Goal: Information Seeking & Learning: Learn about a topic

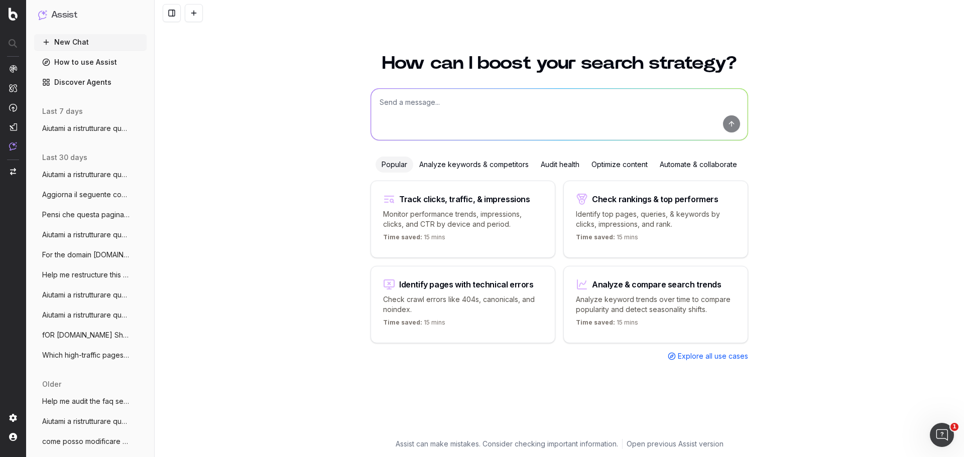
drag, startPoint x: 151, startPoint y: 0, endPoint x: 261, endPoint y: 214, distance: 240.9
click at [261, 214] on div "How can I boost your search strategy? Popular Analyze keywords & competitors Au…" at bounding box center [559, 249] width 809 height 415
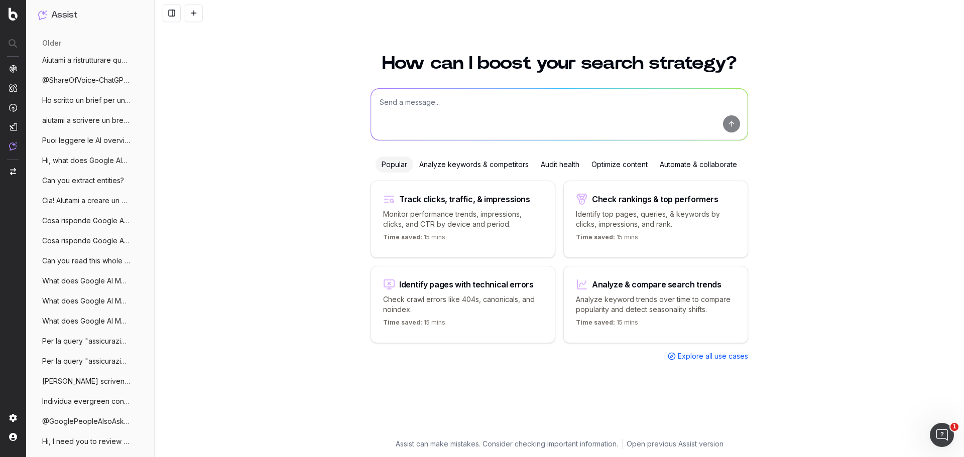
scroll to position [510, 0]
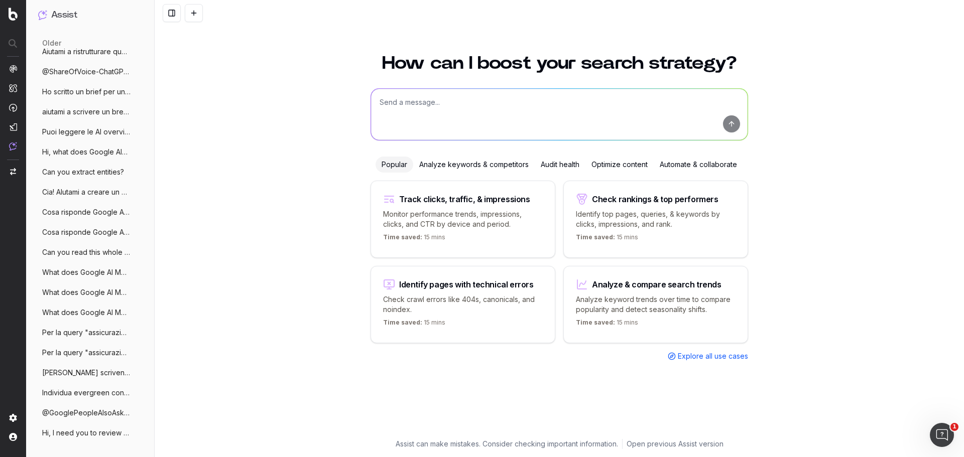
click at [84, 436] on span "Hi, I need you to review the current con" at bounding box center [86, 433] width 88 height 10
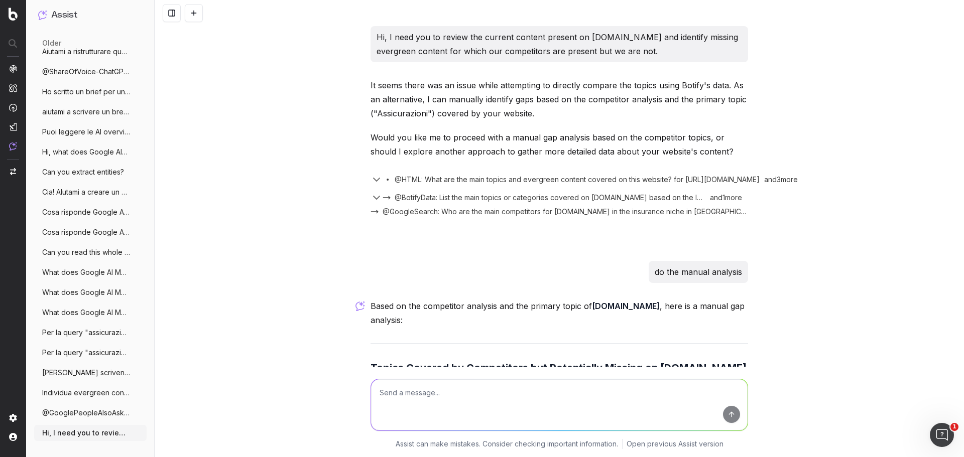
click at [66, 389] on span "Individua evergreen content mancanti su" at bounding box center [86, 393] width 88 height 10
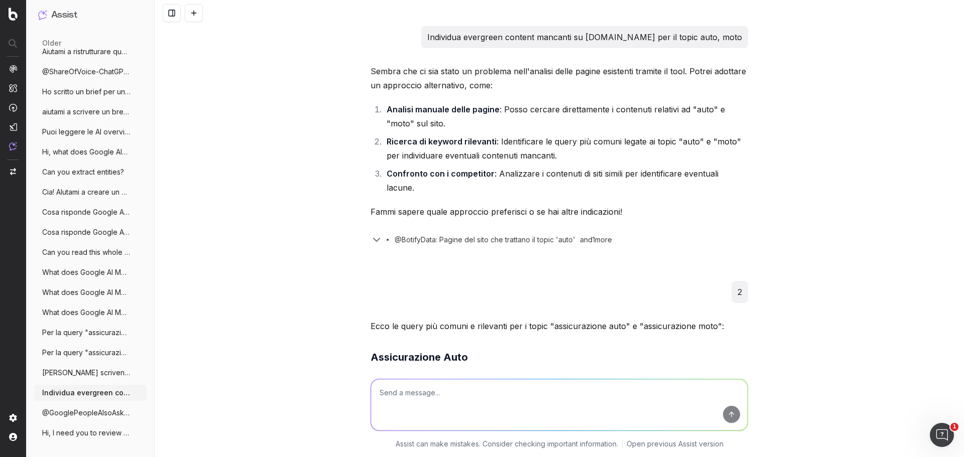
click at [75, 392] on span "Individua evergreen content mancanti su" at bounding box center [86, 393] width 88 height 10
click at [71, 371] on span "[PERSON_NAME] scrivendo un brief per la stesura di" at bounding box center [86, 373] width 88 height 10
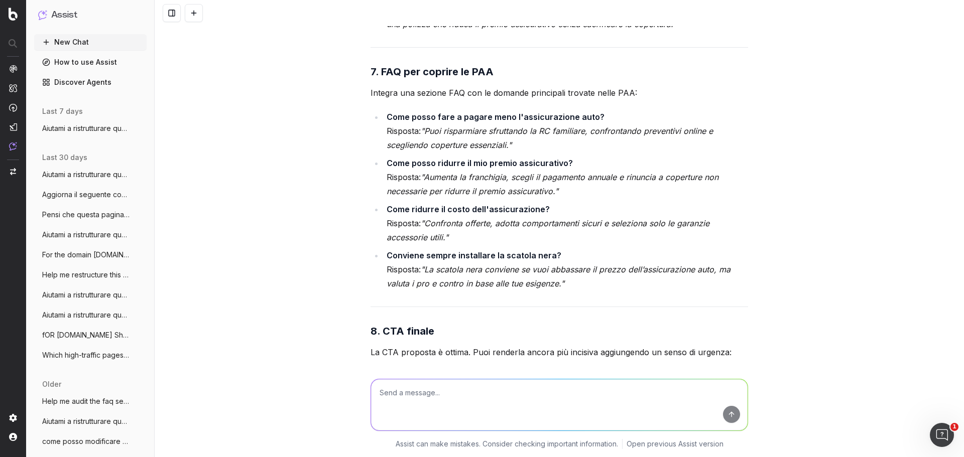
click at [65, 41] on button "New Chat" at bounding box center [90, 42] width 112 height 16
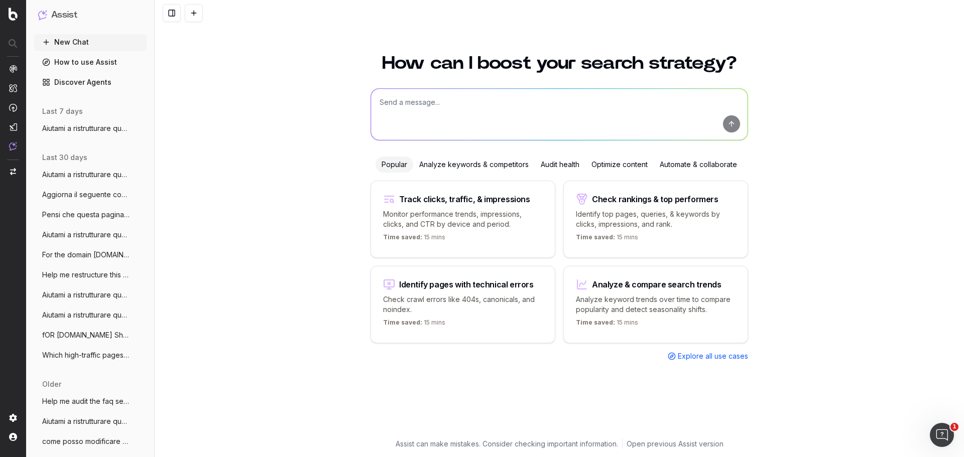
click at [455, 97] on textarea at bounding box center [559, 114] width 376 height 51
paste textarea "Loremip - dolorsitametcons adipisci Elitsed d eiusmodtempor incidi utlabore et …"
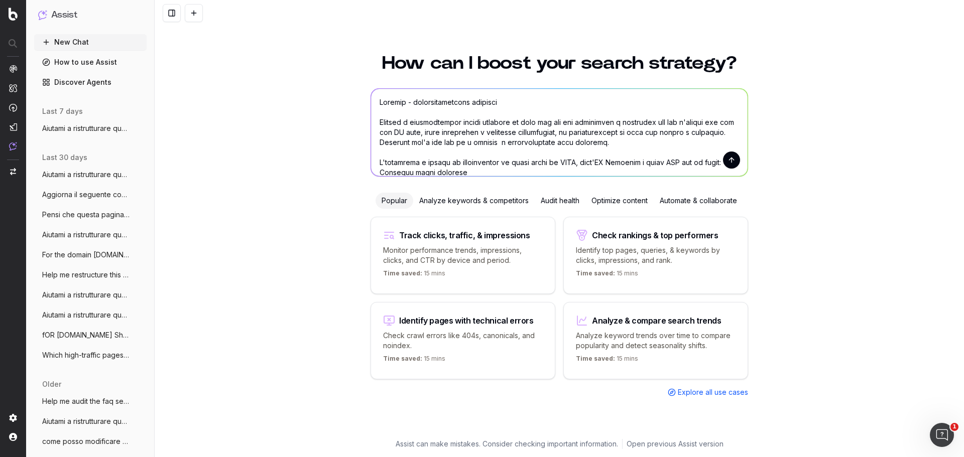
type textarea "Loremip - dolorsitametcons adipisci Elitsed d eiusmodtempor incidi utlabore et …"
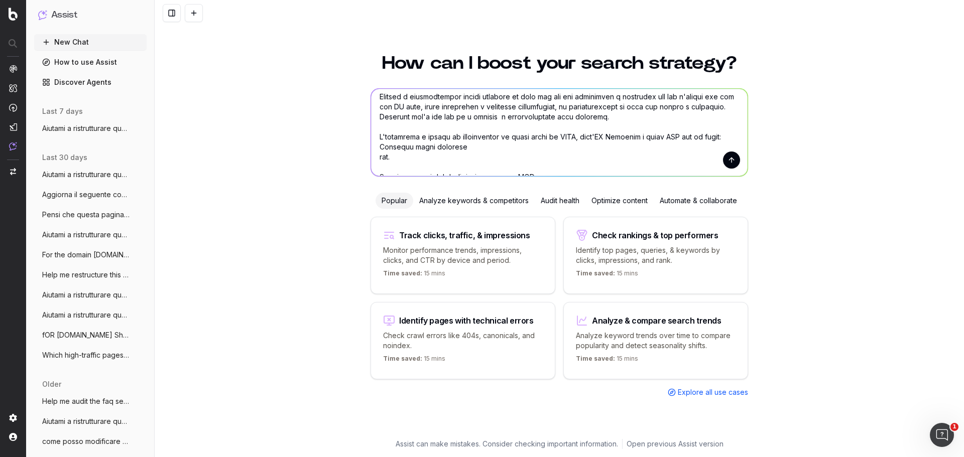
scroll to position [50, 0]
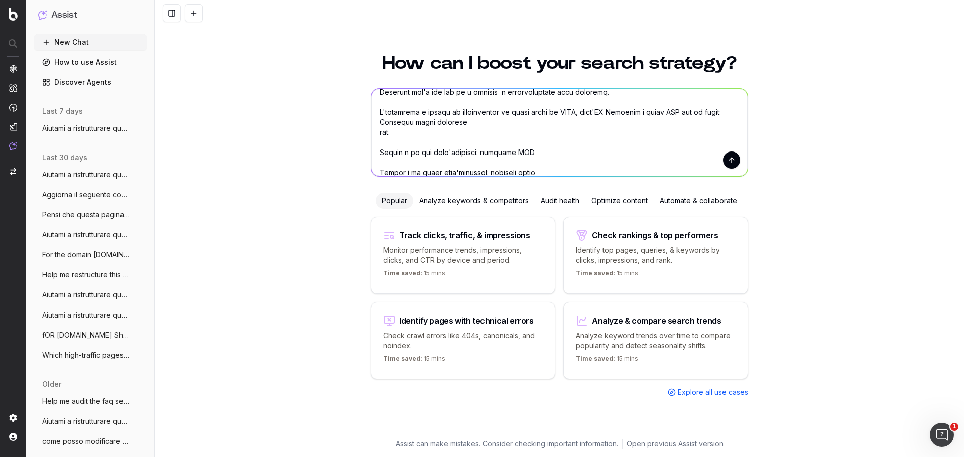
drag, startPoint x: 378, startPoint y: 119, endPoint x: 442, endPoint y: 137, distance: 65.5
click at [442, 137] on textarea at bounding box center [559, 132] width 376 height 87
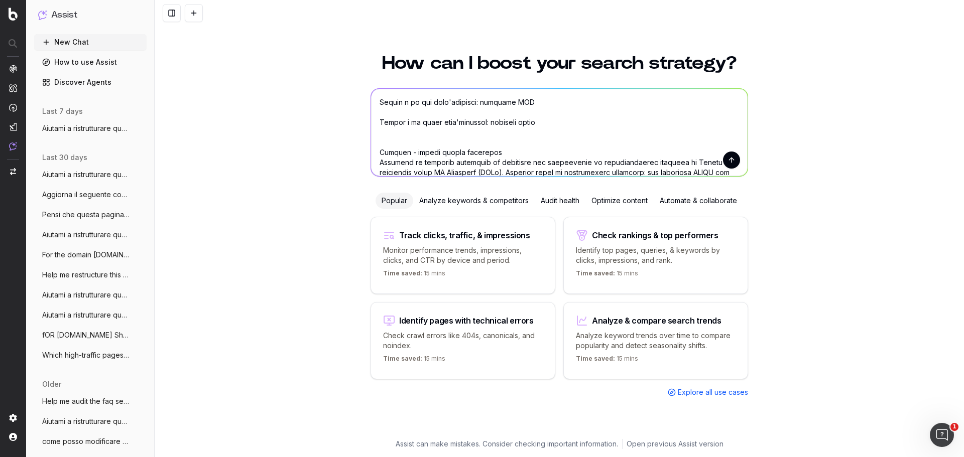
drag, startPoint x: 377, startPoint y: 102, endPoint x: 532, endPoint y: 107, distance: 154.2
click at [532, 107] on textarea at bounding box center [559, 132] width 376 height 87
click at [513, 103] on textarea at bounding box center [559, 132] width 376 height 87
drag, startPoint x: 470, startPoint y: 103, endPoint x: 519, endPoint y: 102, distance: 48.7
click at [519, 102] on textarea at bounding box center [559, 132] width 376 height 87
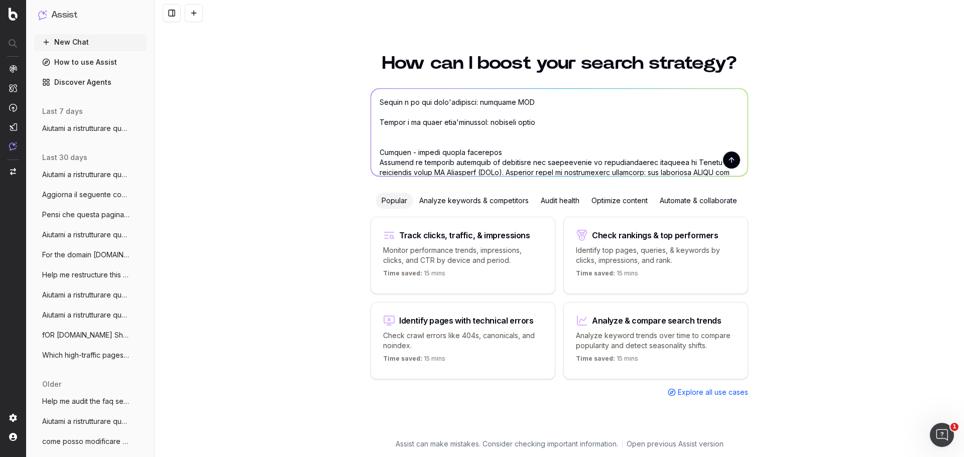
drag, startPoint x: 479, startPoint y: 124, endPoint x: 491, endPoint y: 125, distance: 12.1
click at [491, 125] on textarea at bounding box center [559, 132] width 376 height 87
click at [477, 121] on textarea at bounding box center [559, 132] width 376 height 87
drag, startPoint x: 478, startPoint y: 120, endPoint x: 522, endPoint y: 121, distance: 44.2
click at [522, 121] on textarea at bounding box center [559, 132] width 376 height 87
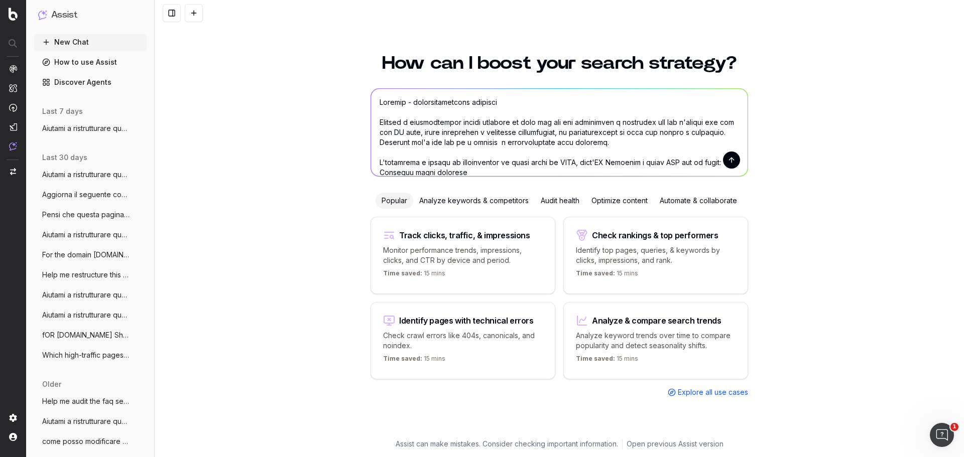
scroll to position [50, 0]
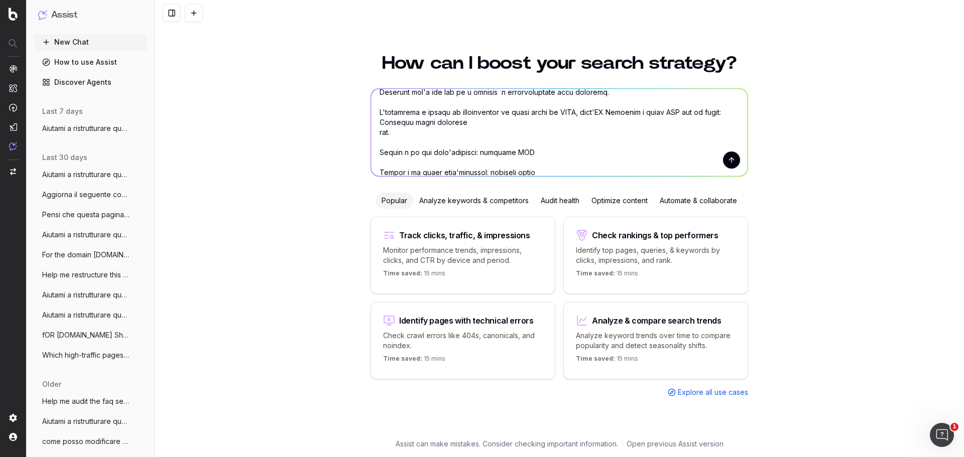
drag, startPoint x: 473, startPoint y: 152, endPoint x: 509, endPoint y: 151, distance: 36.7
click at [508, 151] on textarea at bounding box center [559, 132] width 376 height 87
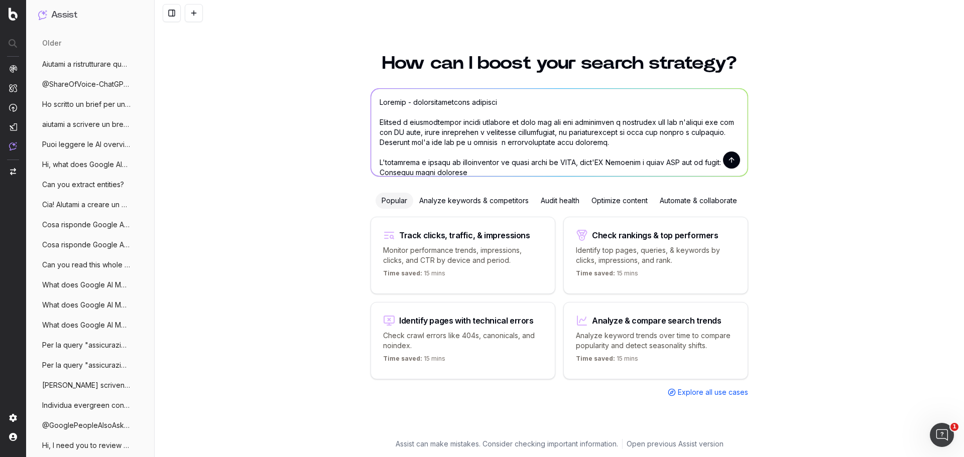
scroll to position [510, 0]
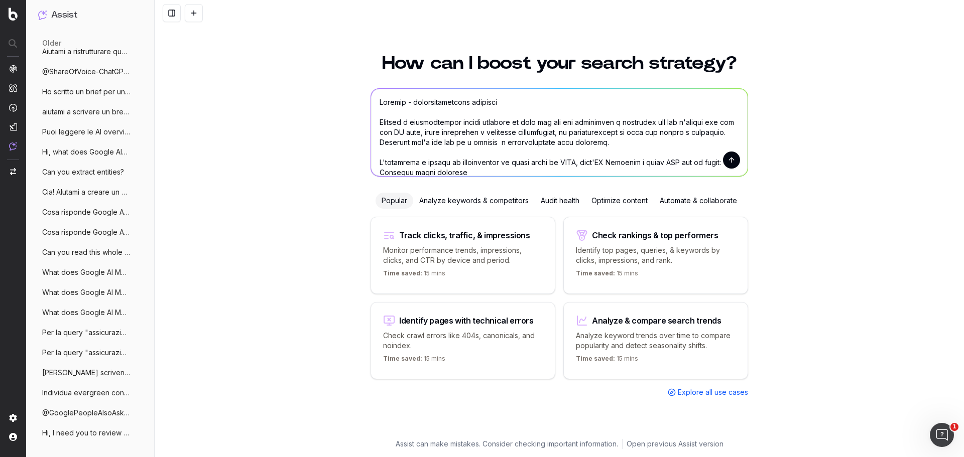
drag, startPoint x: 162, startPoint y: 18, endPoint x: 12, endPoint y: 18, distance: 150.1
click at [12, 18] on img at bounding box center [13, 14] width 9 height 13
click at [12, 15] on img at bounding box center [13, 14] width 9 height 13
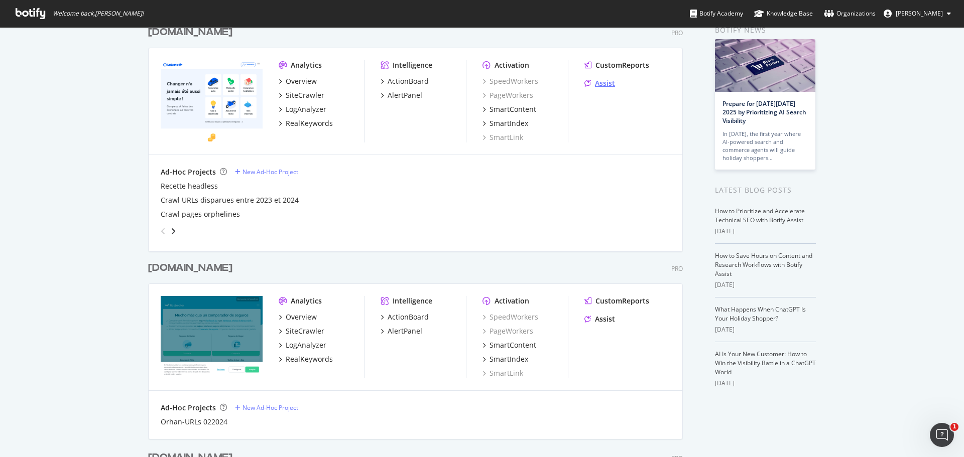
scroll to position [860, 535]
click at [604, 85] on div "Assist" at bounding box center [605, 83] width 20 height 10
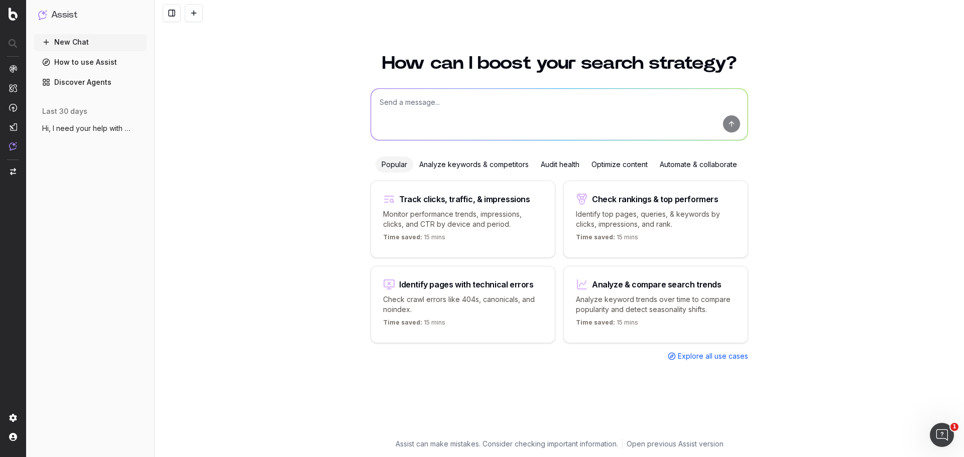
click at [82, 126] on span "Hi, I need your help with this task: I" at bounding box center [86, 128] width 88 height 10
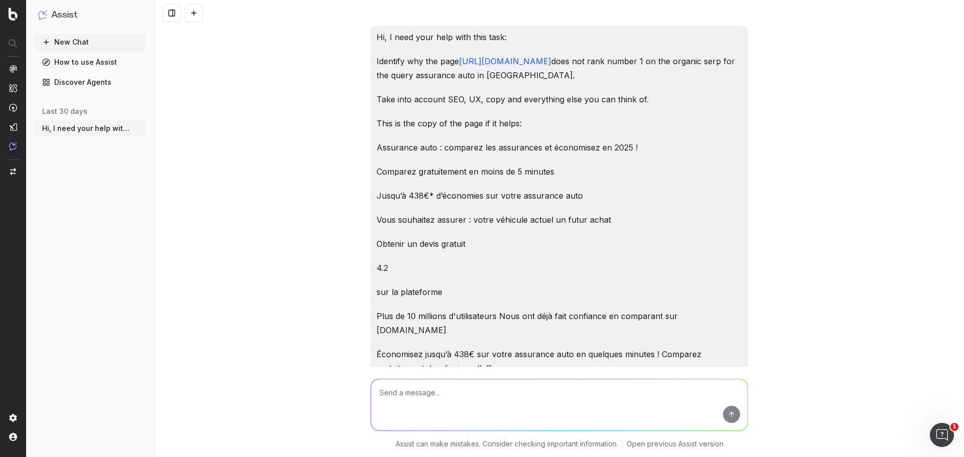
scroll to position [17952, 0]
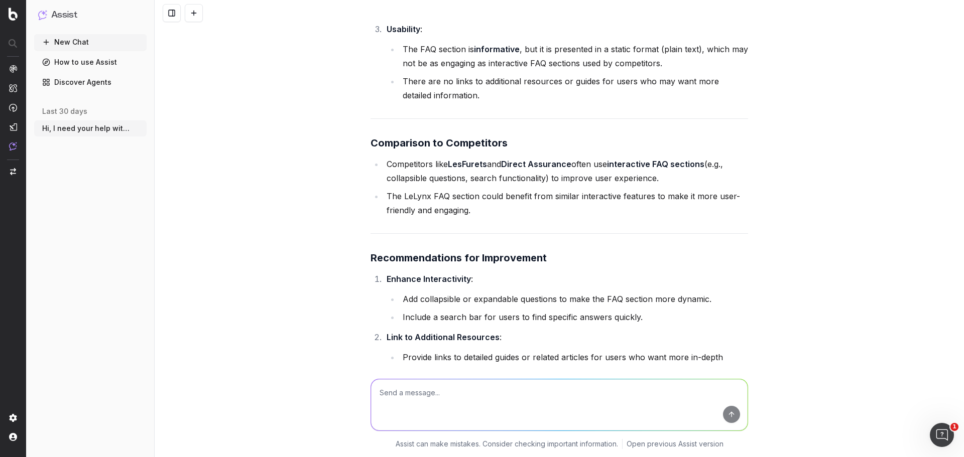
click at [103, 132] on span "Hi, I need your help with this task: I" at bounding box center [86, 128] width 88 height 10
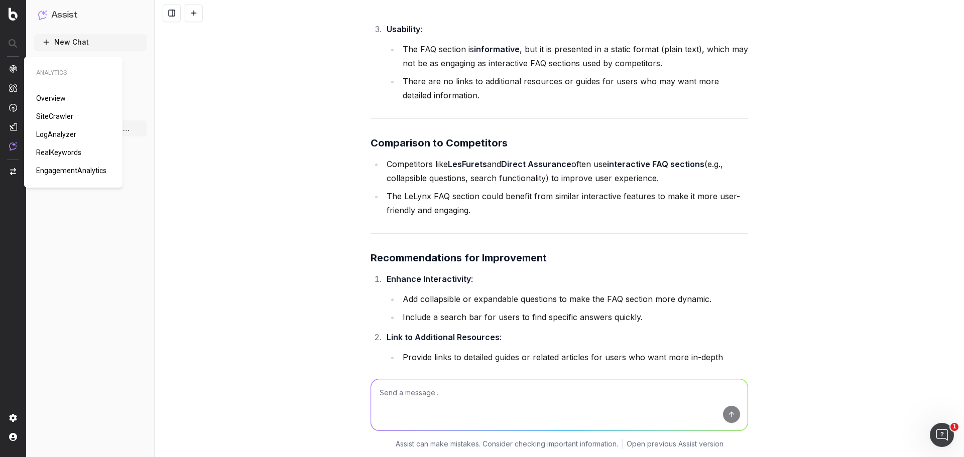
click at [67, 151] on span "RealKeywords" at bounding box center [58, 153] width 45 height 8
